Goal: Communication & Community: Ask a question

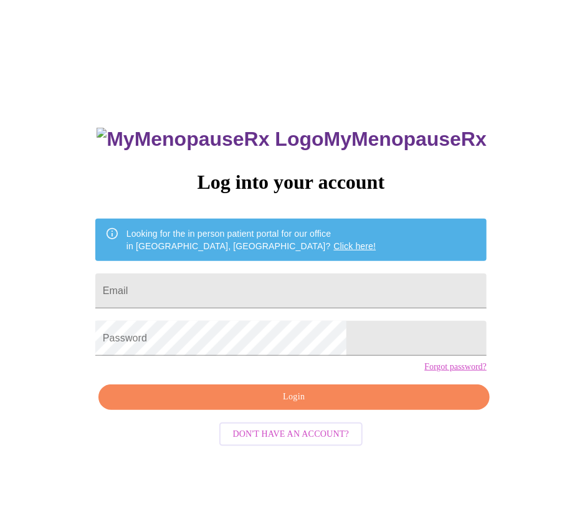
drag, startPoint x: 0, startPoint y: 0, endPoint x: 101, endPoint y: 207, distance: 230.6
click at [100, 207] on div "MyMenopauseRx Log into your account Looking for the in person patient portal fo…" at bounding box center [291, 313] width 572 height 617
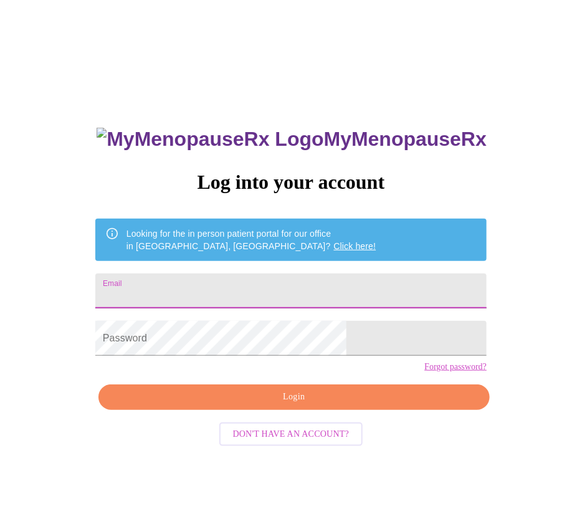
click at [337, 295] on input "Email" at bounding box center [290, 290] width 391 height 35
type input "[EMAIL_ADDRESS][DOMAIN_NAME]"
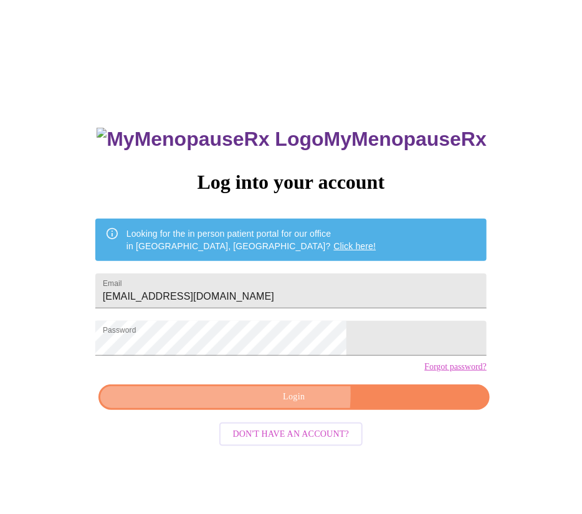
click at [256, 342] on span "Login" at bounding box center [294, 397] width 362 height 16
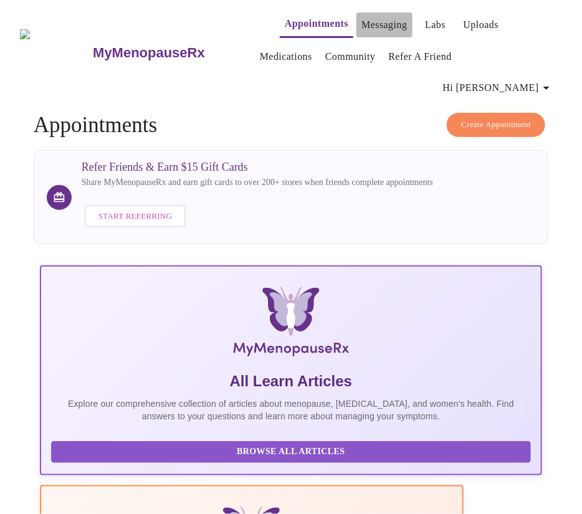
click at [364, 19] on link "Messaging" at bounding box center [383, 24] width 45 height 17
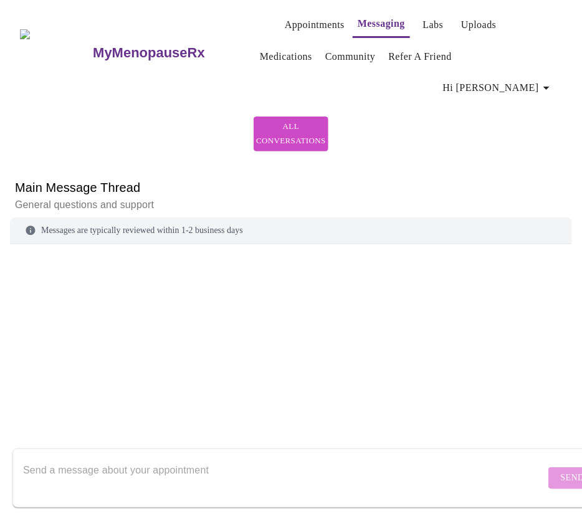
click at [387, 17] on link "Labs" at bounding box center [433, 24] width 21 height 17
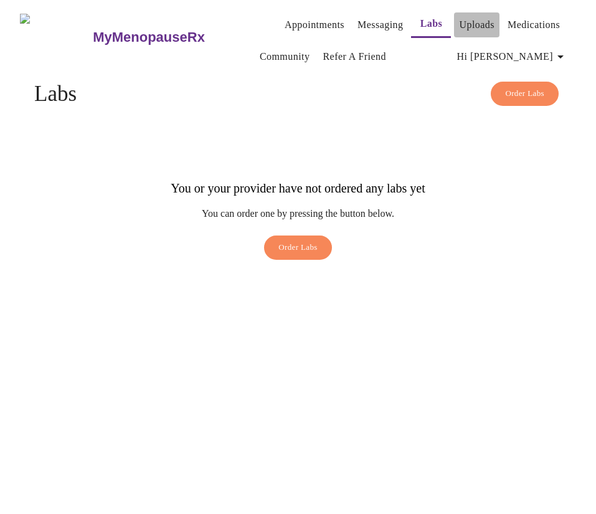
click at [387, 17] on link "Uploads" at bounding box center [476, 24] width 35 height 17
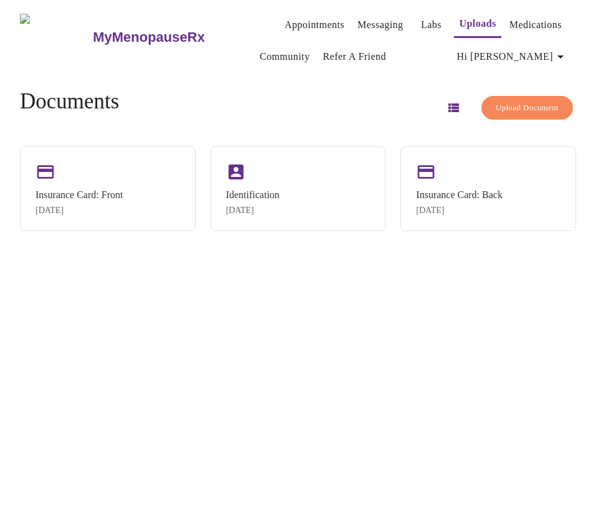
click at [387, 16] on link "Medications" at bounding box center [535, 24] width 52 height 17
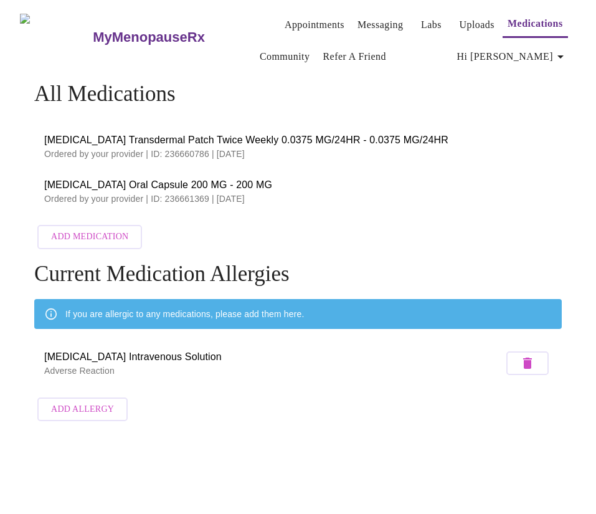
click at [281, 154] on p "Ordered by your provider | ID: 236660786 | [DATE]" at bounding box center [298, 154] width 508 height 12
click at [263, 138] on span "[MEDICAL_DATA] Transdermal Patch Twice Weekly 0.0375 MG/24HR - 0.0375 MG/24HR" at bounding box center [298, 140] width 508 height 15
click at [387, 52] on span "Hi [PERSON_NAME]" at bounding box center [512, 56] width 111 height 17
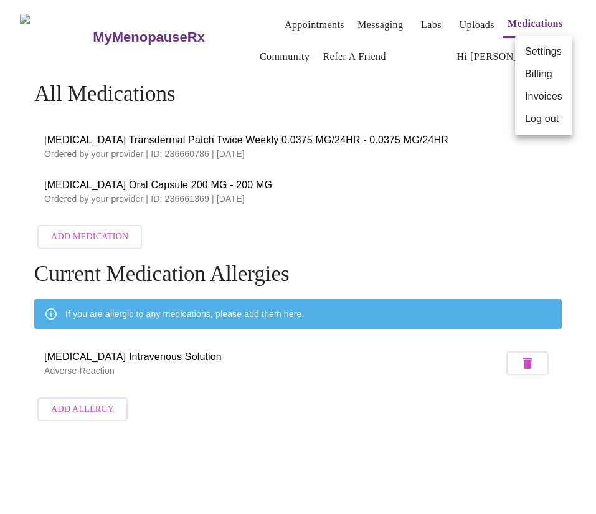
click at [387, 97] on div at bounding box center [298, 257] width 596 height 514
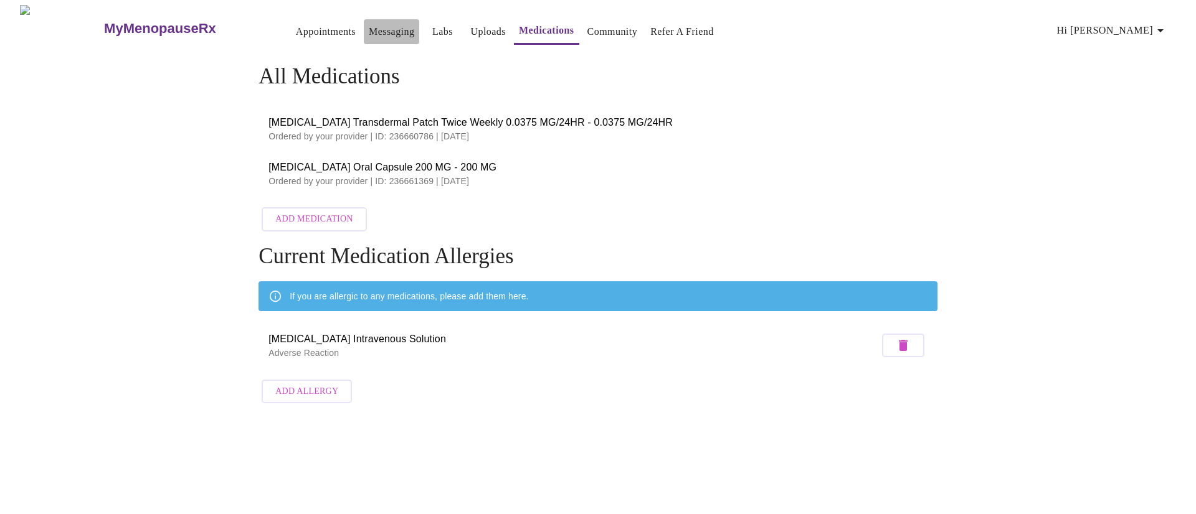
click at [369, 33] on link "Messaging" at bounding box center [391, 31] width 45 height 17
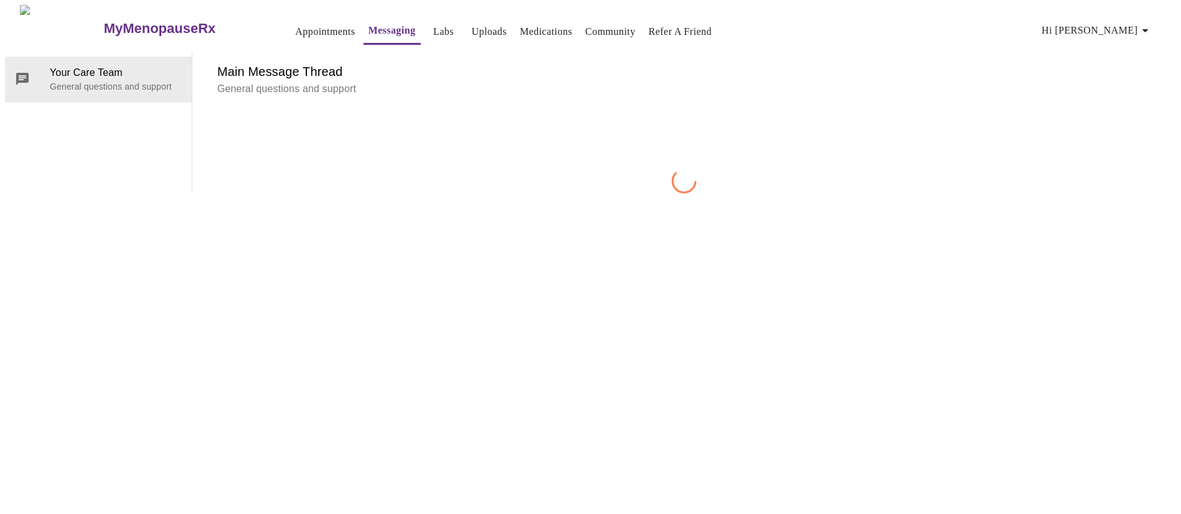
scroll to position [47, 0]
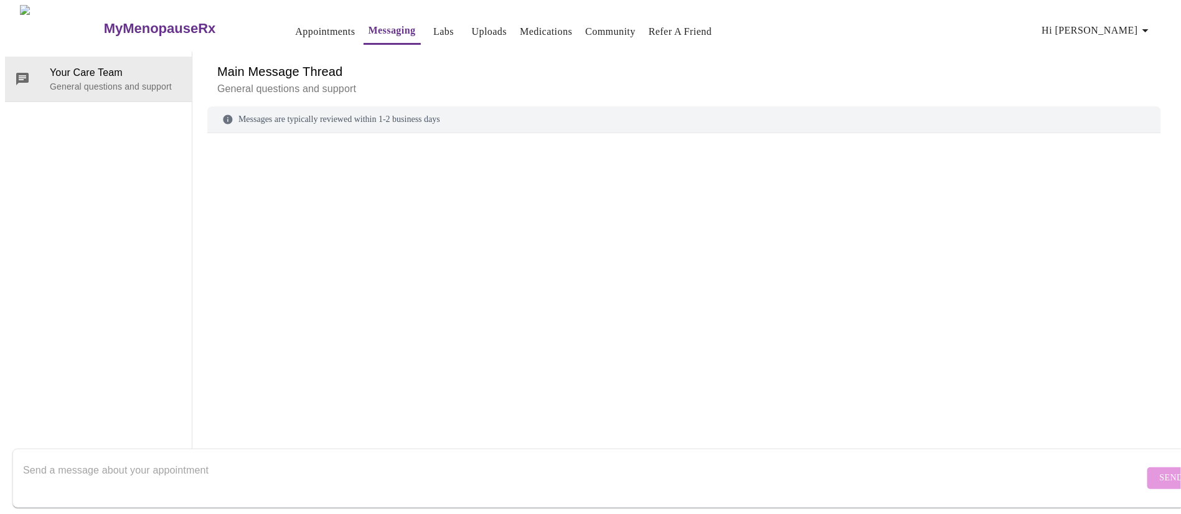
click at [270, 342] on textarea "Send a message about your appointment" at bounding box center [584, 478] width 1122 height 40
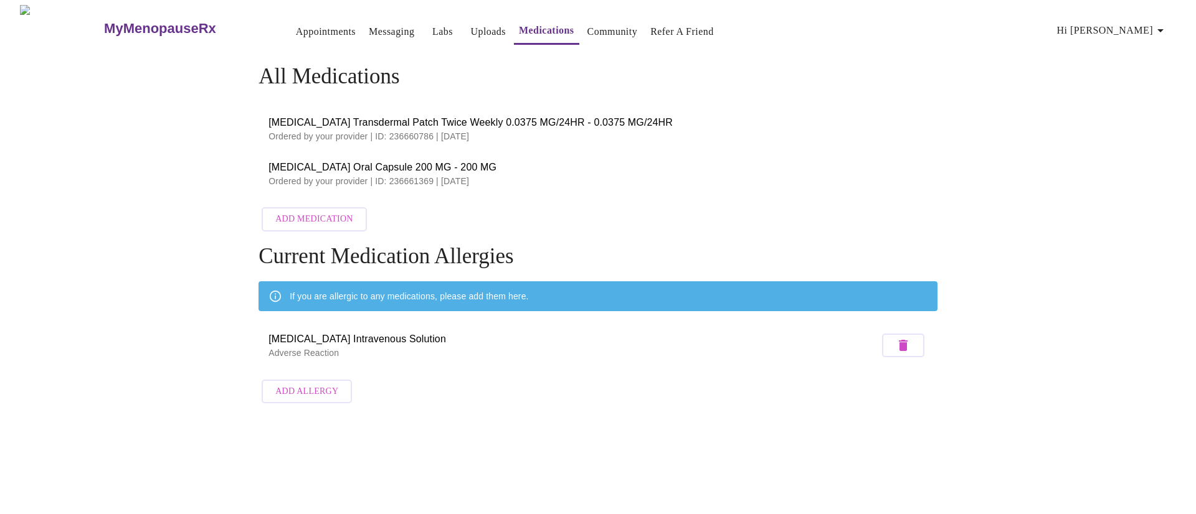
drag, startPoint x: 500, startPoint y: 172, endPoint x: 269, endPoint y: 120, distance: 236.9
click at [269, 120] on ul "[MEDICAL_DATA] Transdermal Patch Twice Weekly 0.0375 MG/24HR - 0.0375 MG/24HR O…" at bounding box center [597, 152] width 679 height 100
copy ul "[MEDICAL_DATA] Transdermal Patch Twice Weekly 0.0375 MG/24HR - 0.0375 MG/24HR O…"
click at [370, 30] on link "Messaging" at bounding box center [391, 31] width 45 height 17
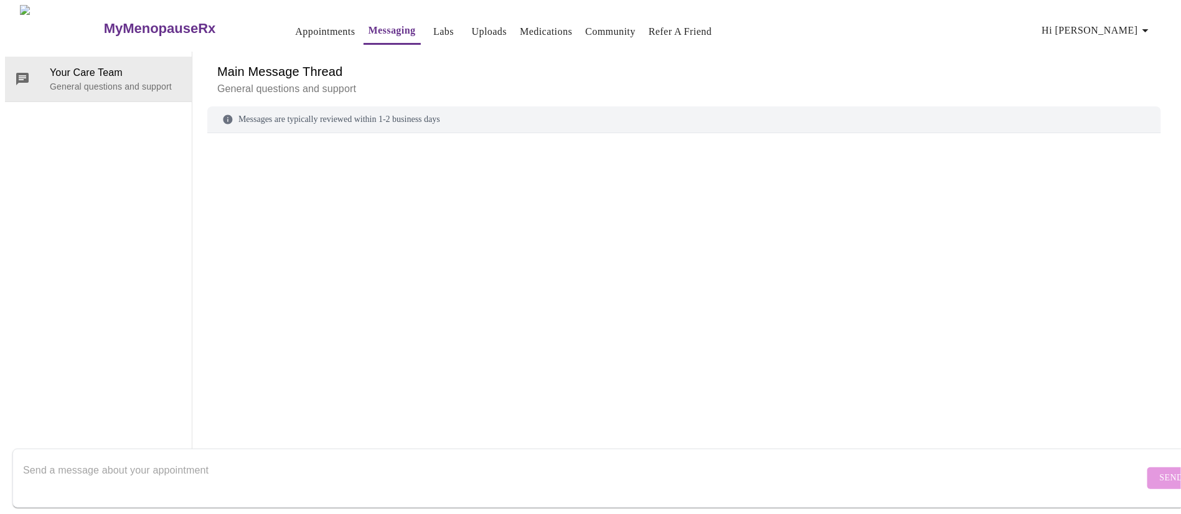
scroll to position [47, 0]
click at [300, 342] on textarea "Send a message about your appointment" at bounding box center [584, 478] width 1122 height 40
paste textarea "[MEDICAL_DATA] Transdermal Patch Twice Weekly 0.0375 MG/24HR - 0.0375 MG/24HR O…"
click at [25, 342] on textarea "Hello, through my appointment [DATE] I was told that [MEDICAL_DATA] Transdermal…" at bounding box center [584, 478] width 1122 height 40
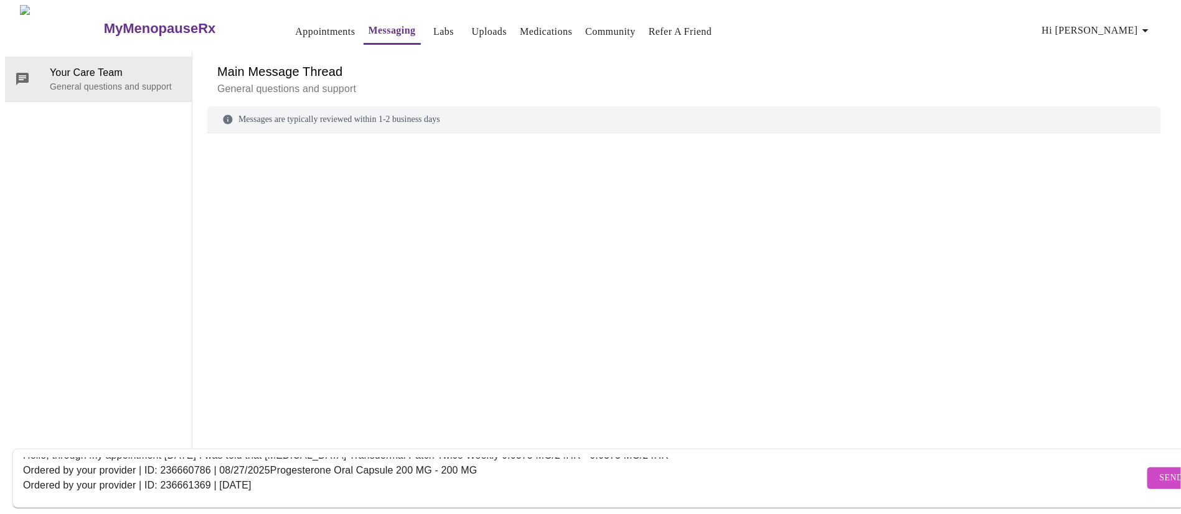
scroll to position [15, 0]
click at [288, 342] on textarea "Hello, through my appointment [DATE] I was told that [MEDICAL_DATA] Transdermal…" at bounding box center [584, 478] width 1122 height 40
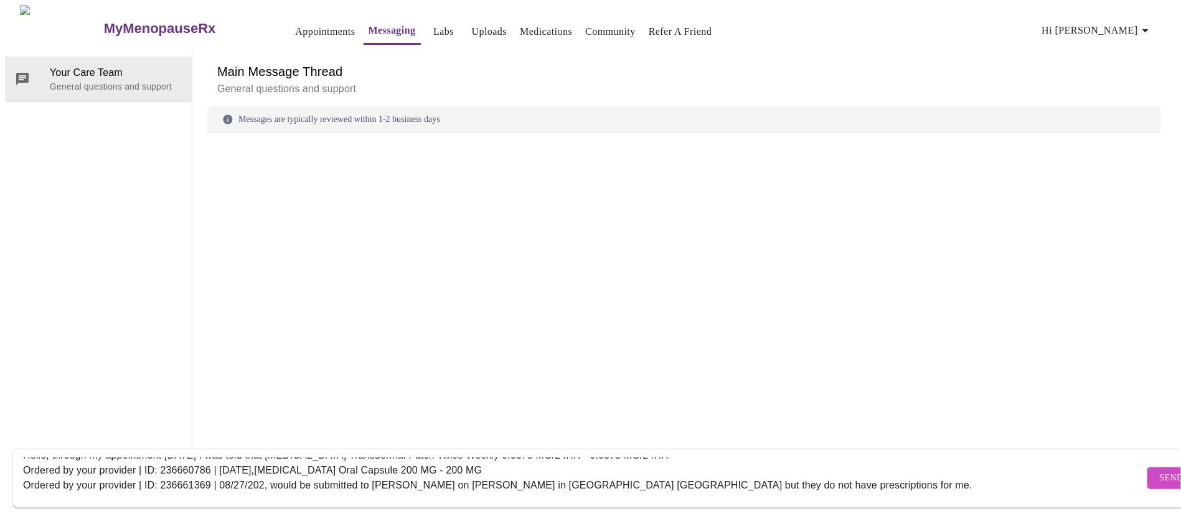
scroll to position [23, 0]
type textarea "Hello, through my appointment [DATE] I was told that [MEDICAL_DATA] Transdermal…"
click at [387, 342] on button "Send" at bounding box center [1172, 479] width 49 height 22
